Goal: Book appointment/travel/reservation

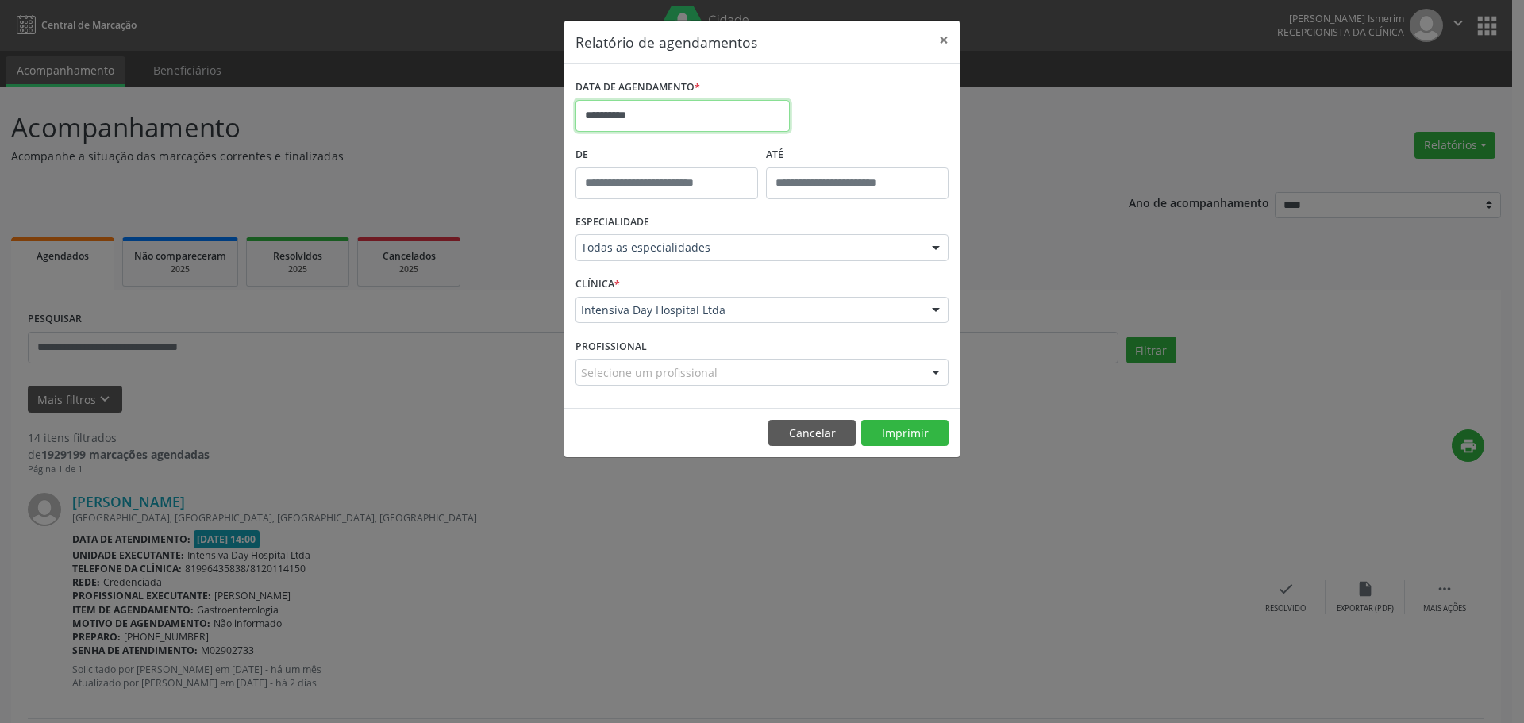
click at [632, 116] on input "**********" at bounding box center [682, 116] width 214 height 32
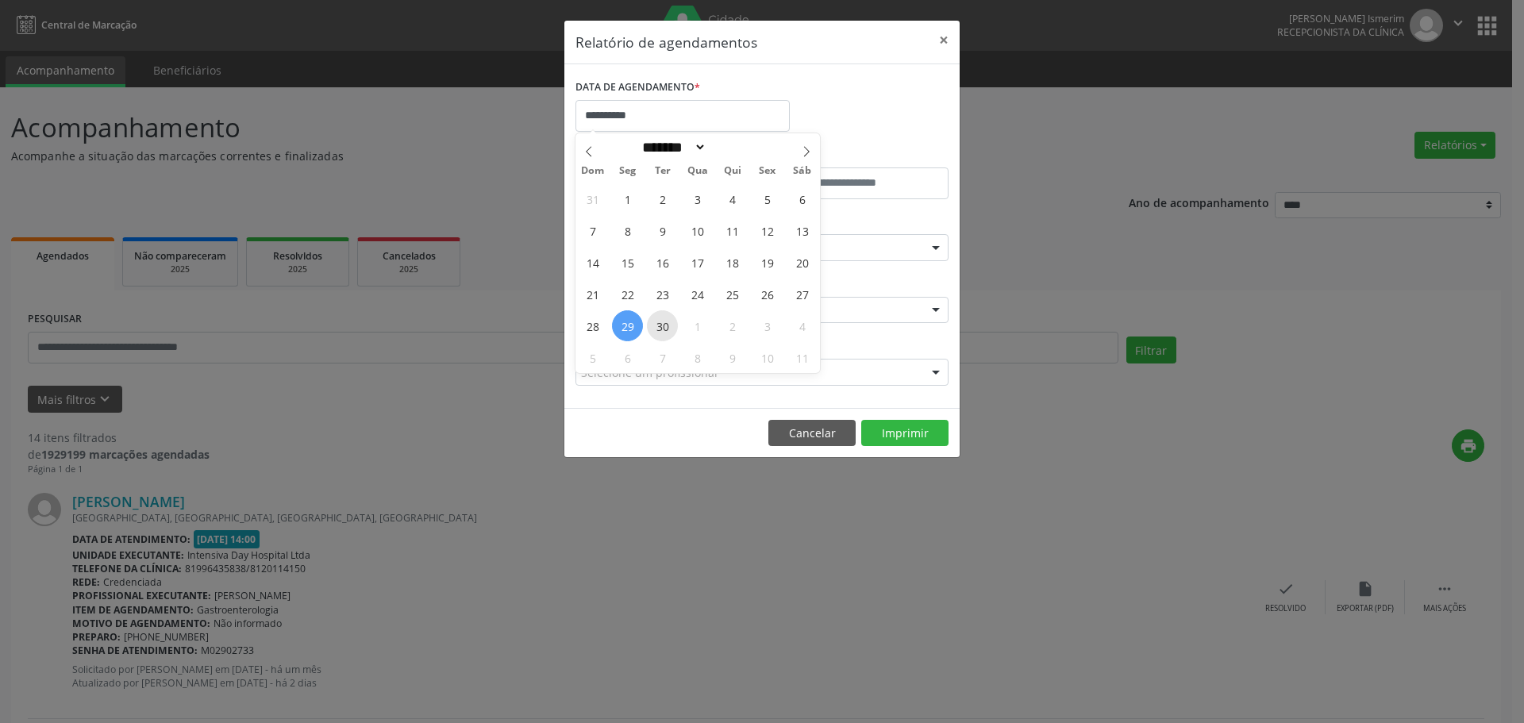
click at [656, 316] on span "30" at bounding box center [662, 325] width 31 height 31
type input "**********"
click at [656, 316] on span "30" at bounding box center [662, 325] width 31 height 31
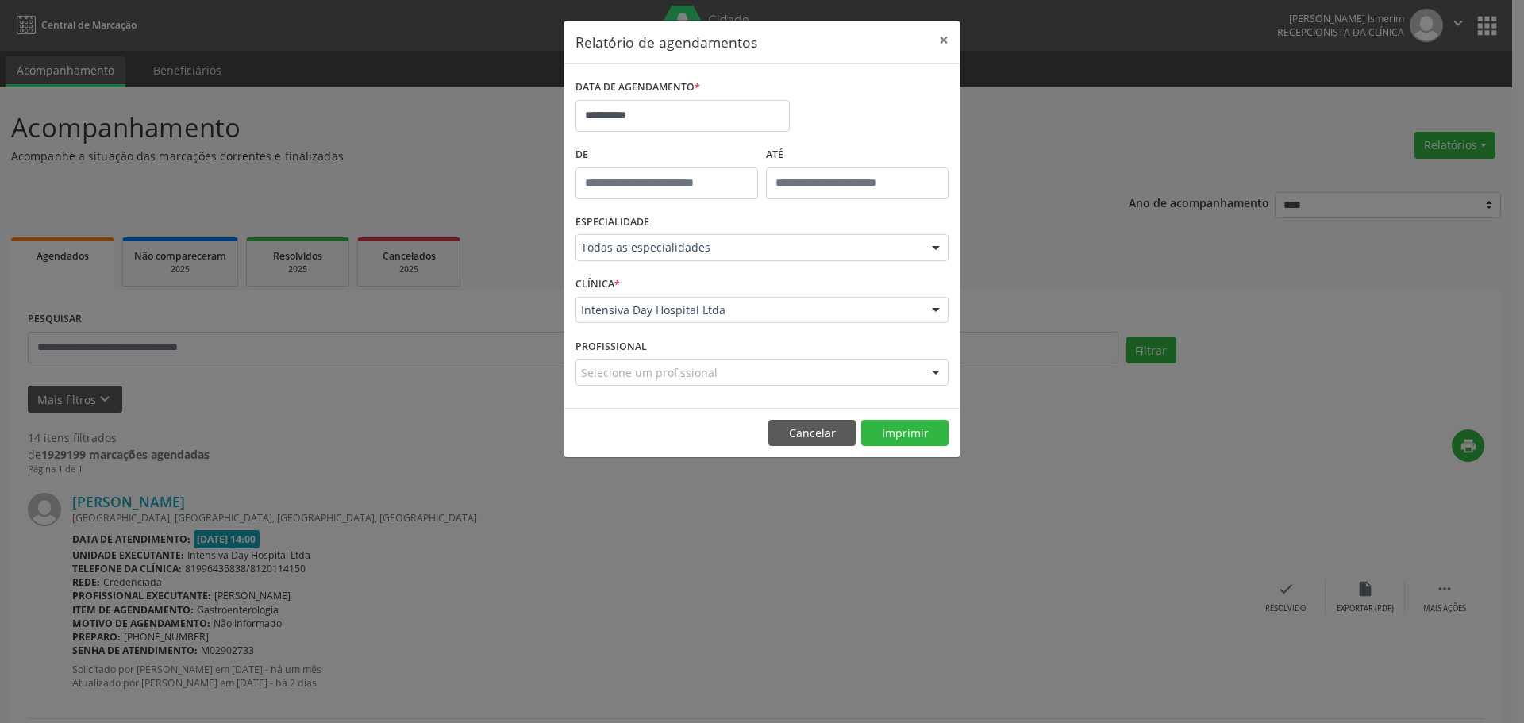
click at [803, 267] on div "ESPECIALIDADE Todas as especialidades Todas as especialidades Alergologia Angio…" at bounding box center [762, 241] width 381 height 62
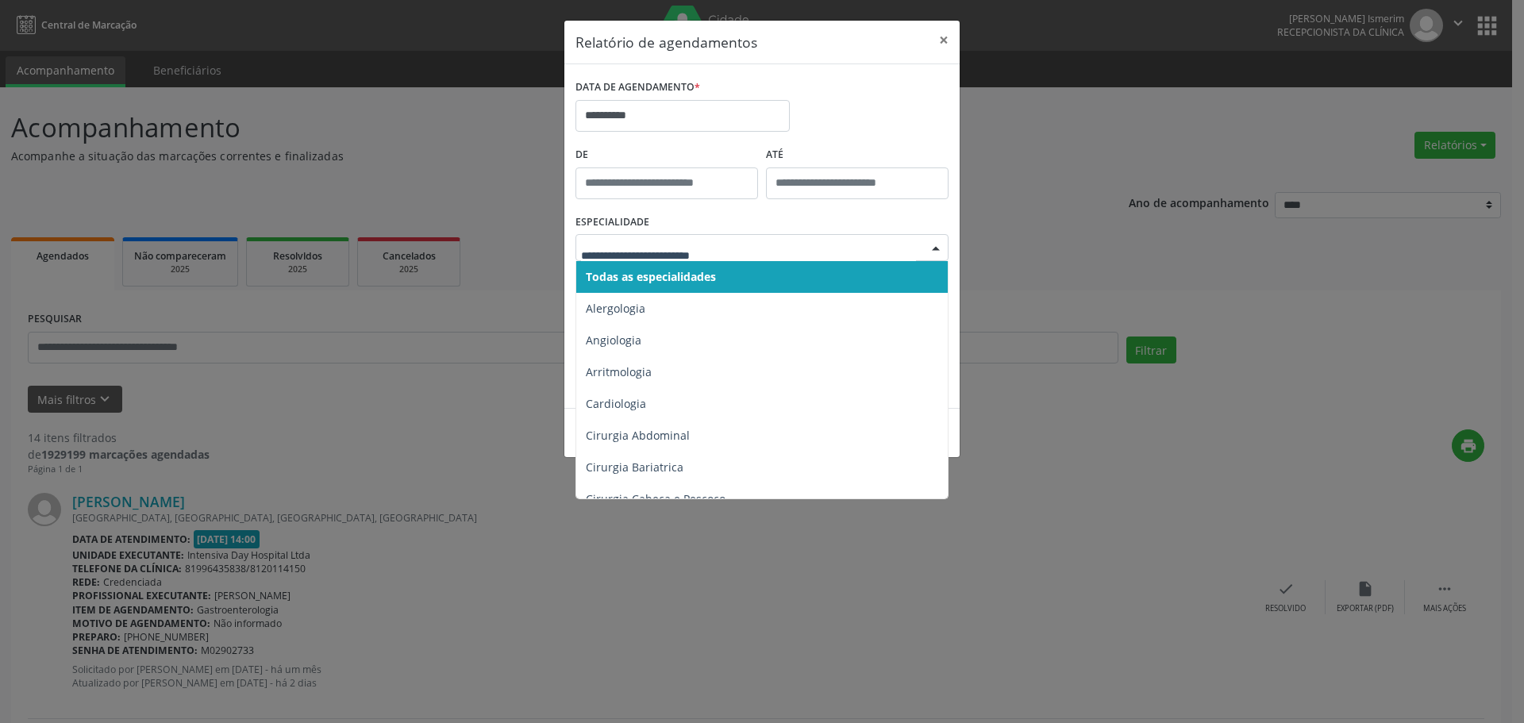
click at [771, 260] on div at bounding box center [761, 247] width 373 height 27
drag, startPoint x: 776, startPoint y: 292, endPoint x: 770, endPoint y: 269, distance: 23.7
click at [770, 269] on span "Todas as especialidades" at bounding box center [763, 277] width 374 height 32
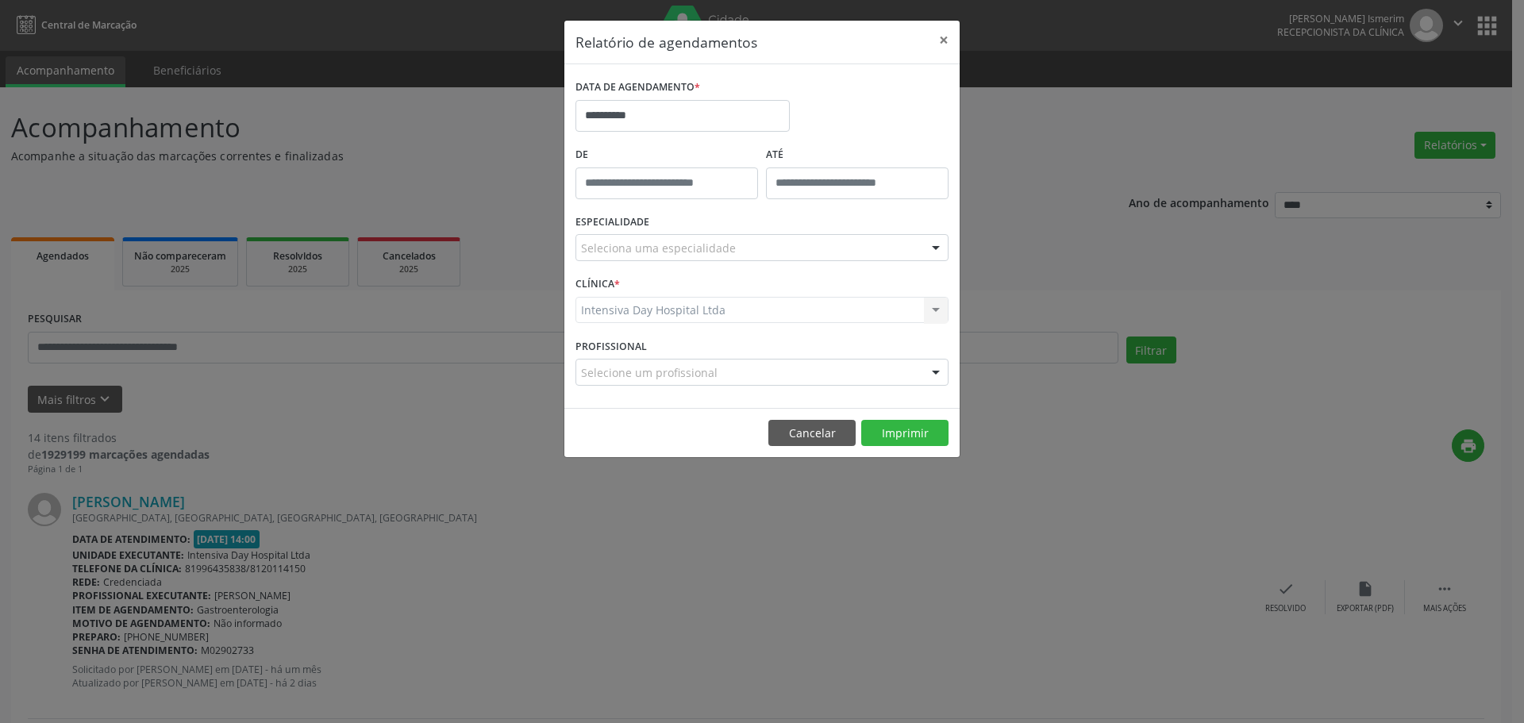
click at [764, 252] on div "Seleciona uma especialidade" at bounding box center [761, 247] width 373 height 27
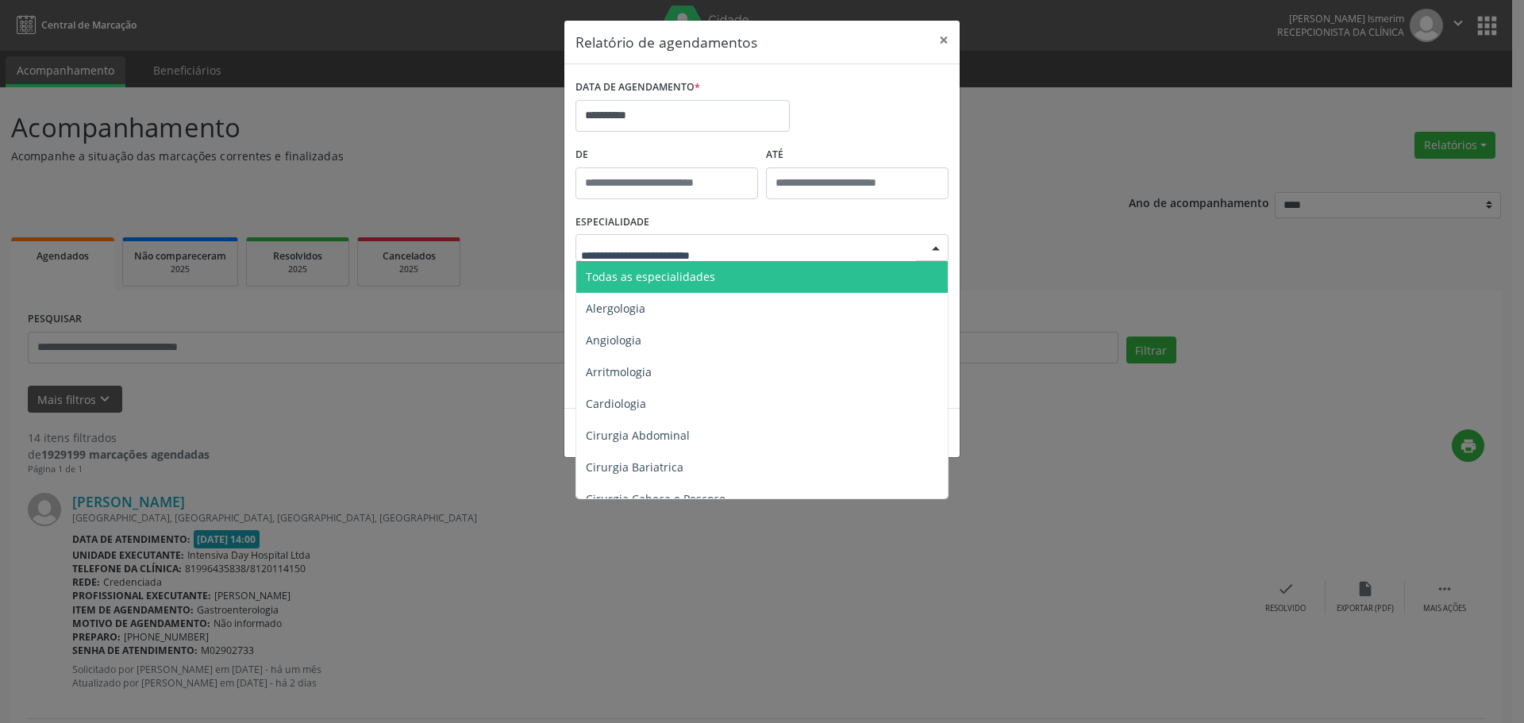
click at [727, 268] on span "Todas as especialidades" at bounding box center [763, 277] width 374 height 32
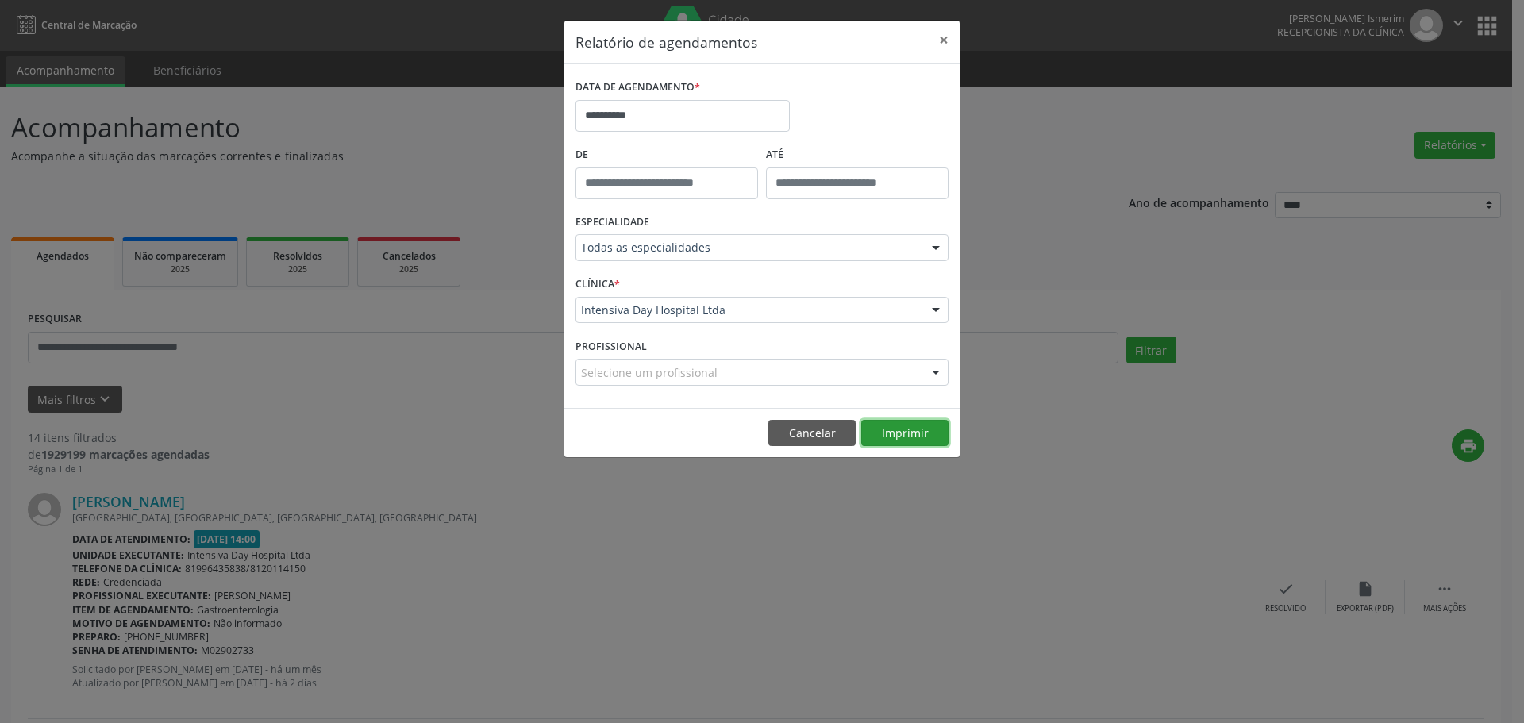
click at [881, 429] on button "Imprimir" at bounding box center [904, 433] width 87 height 27
